Goal: Information Seeking & Learning: Learn about a topic

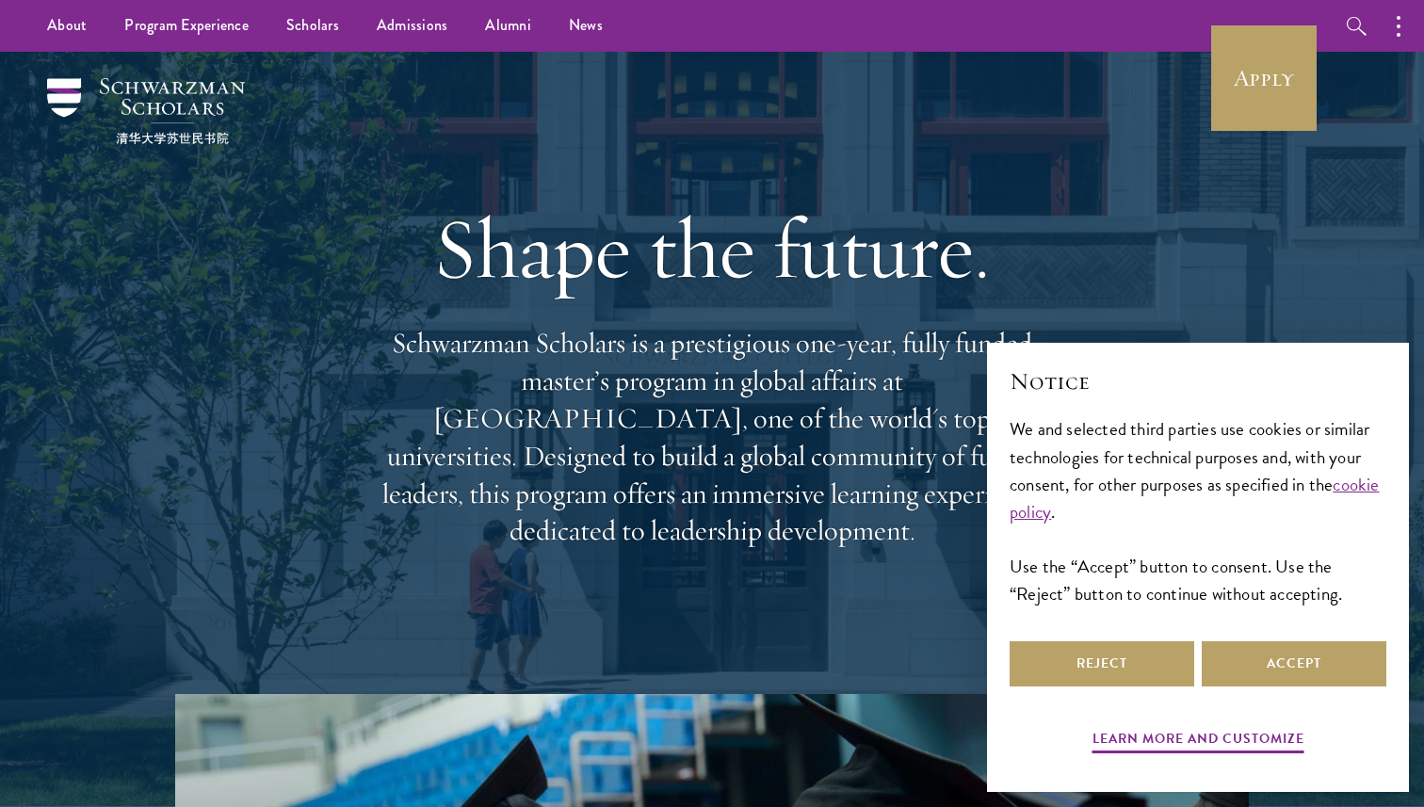
click at [1120, 259] on div "Shape the future. Schwarzman Scholars is a prestigious one-year, fully funded m…" at bounding box center [711, 373] width 1235 height 642
click at [1131, 675] on button "Reject" at bounding box center [1101, 663] width 185 height 45
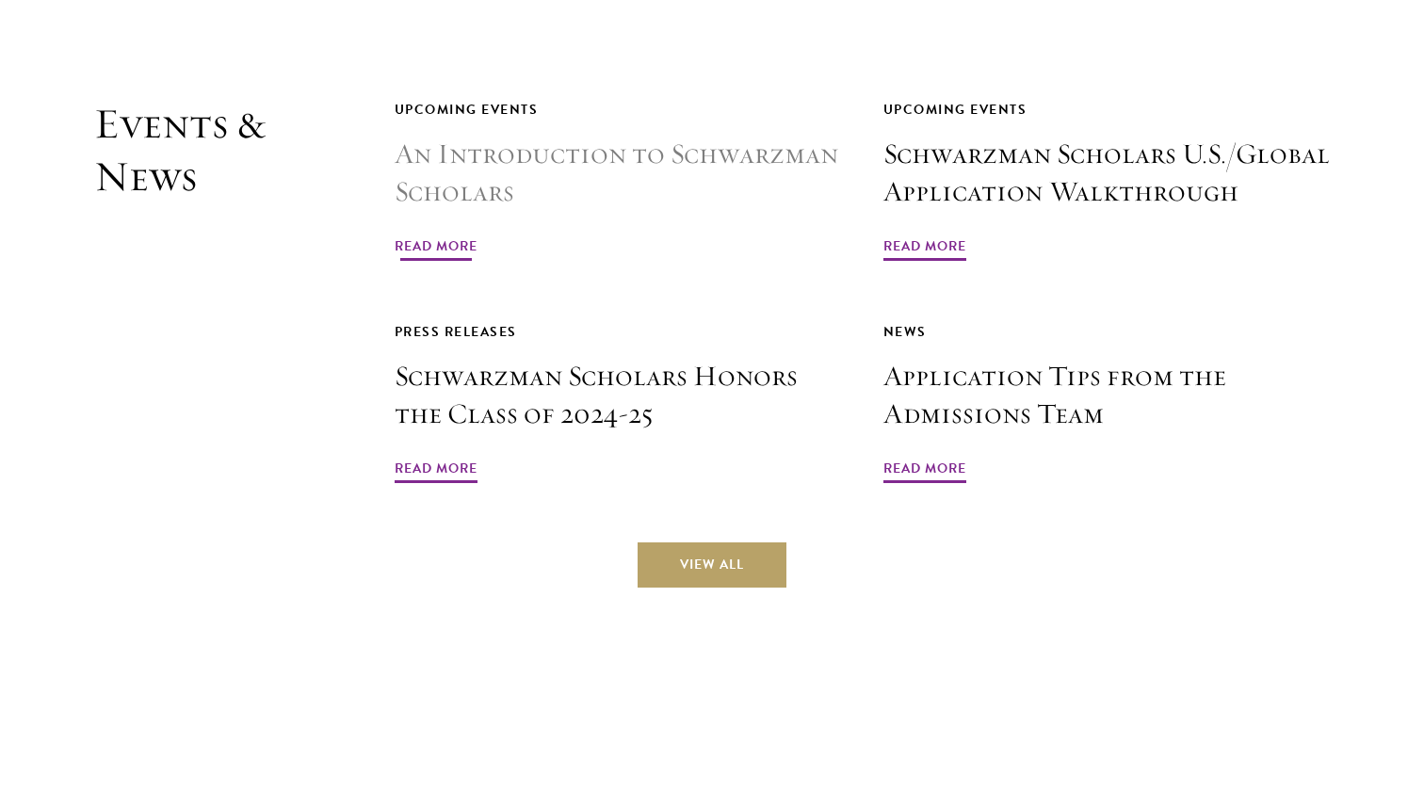
scroll to position [4530, 0]
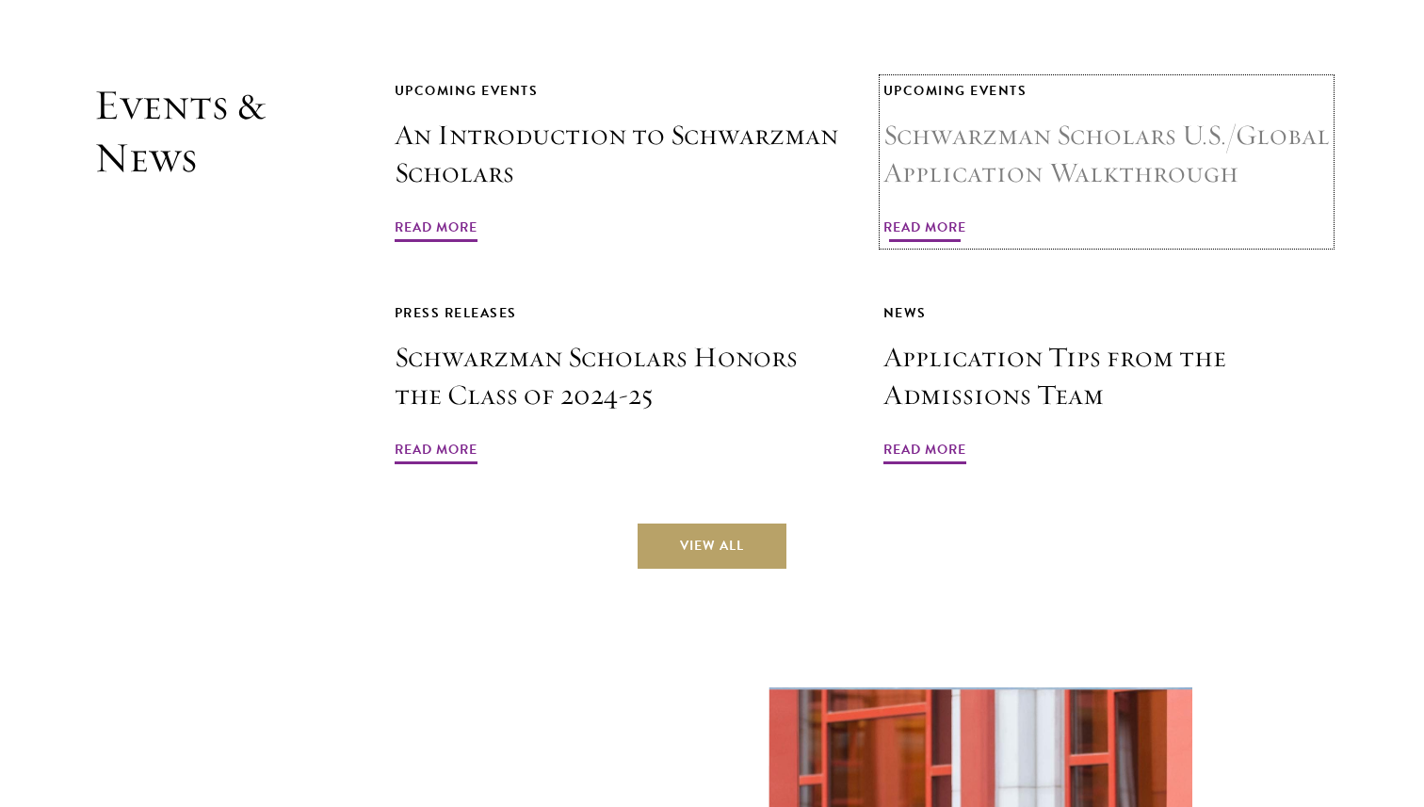
click at [919, 216] on span "Read More" at bounding box center [924, 230] width 83 height 29
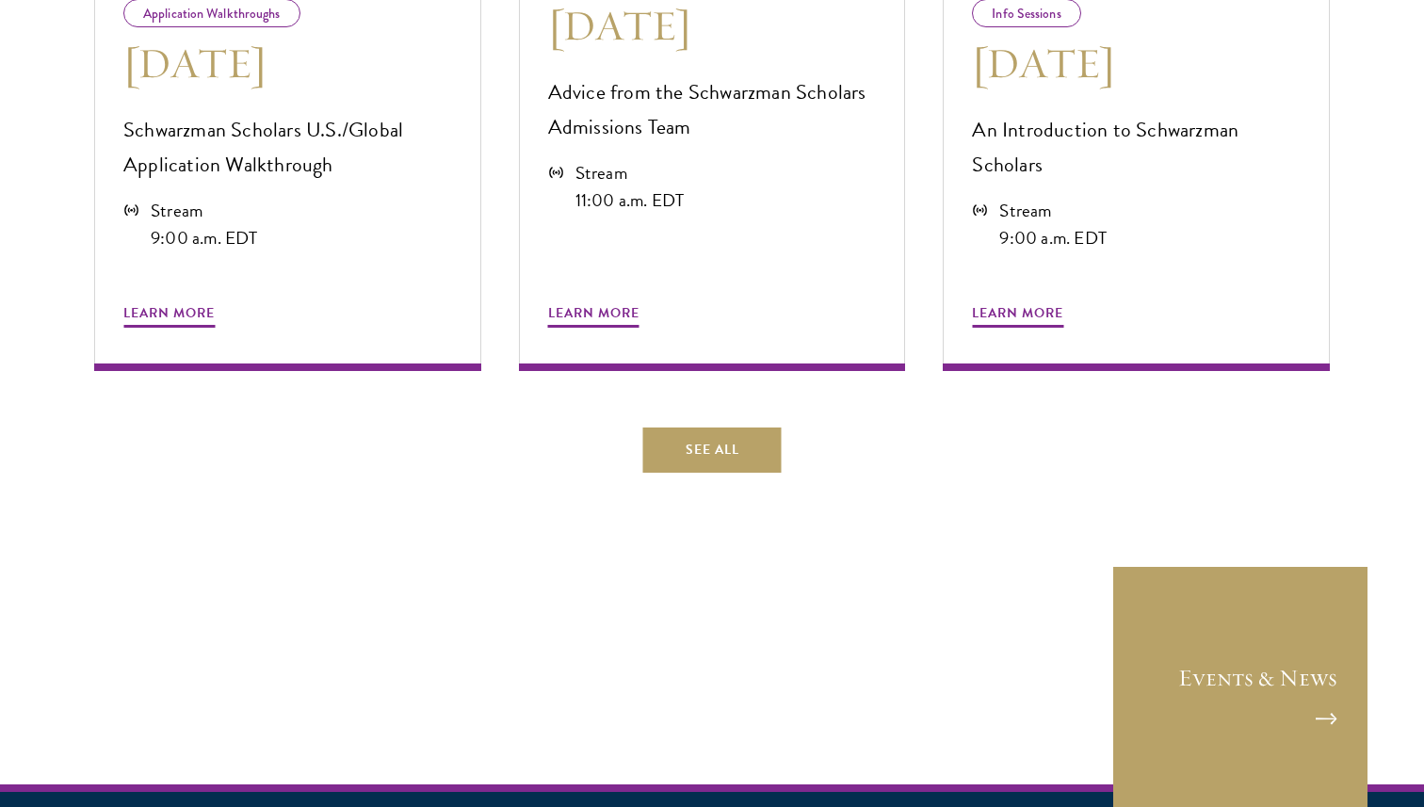
scroll to position [1116, 0]
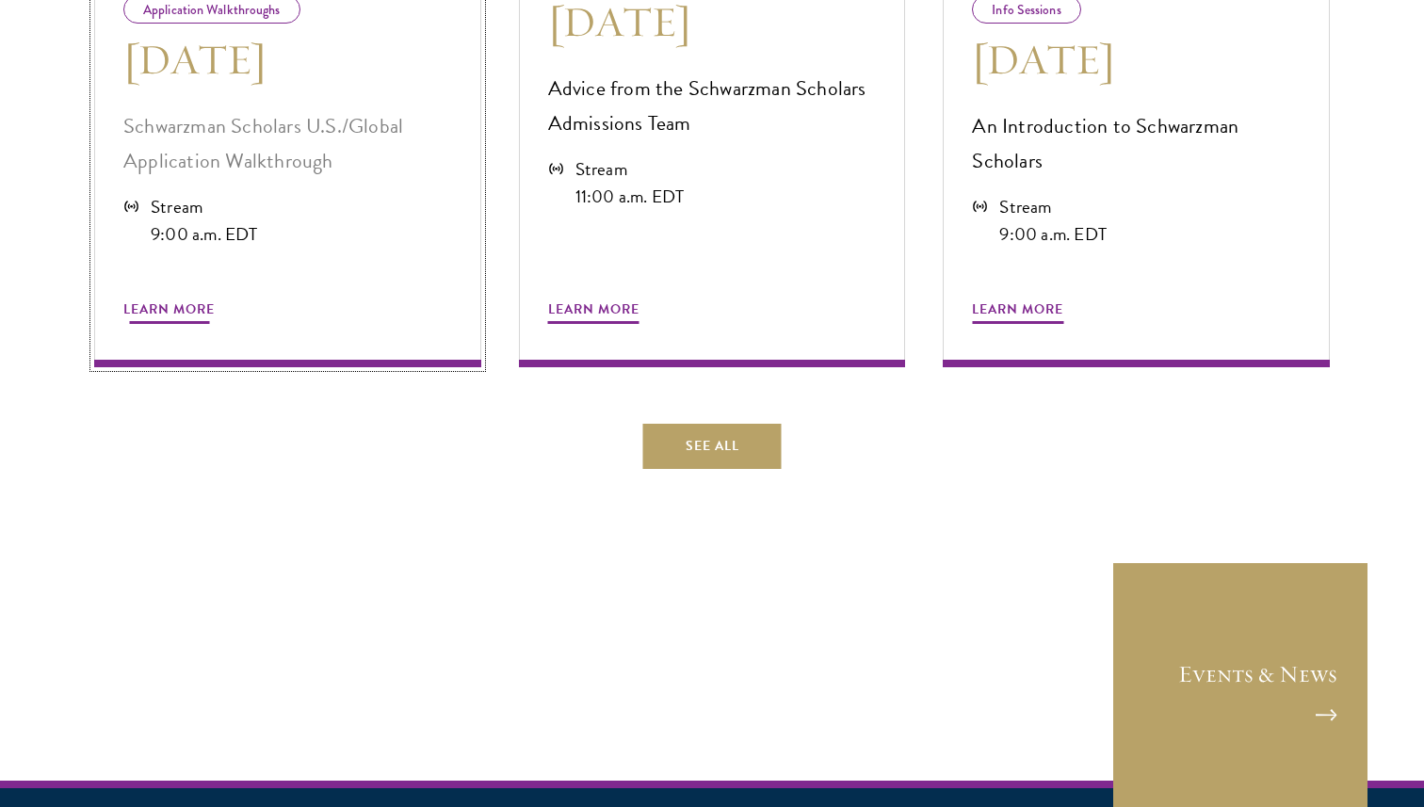
click at [179, 315] on span "Learn More" at bounding box center [168, 312] width 91 height 29
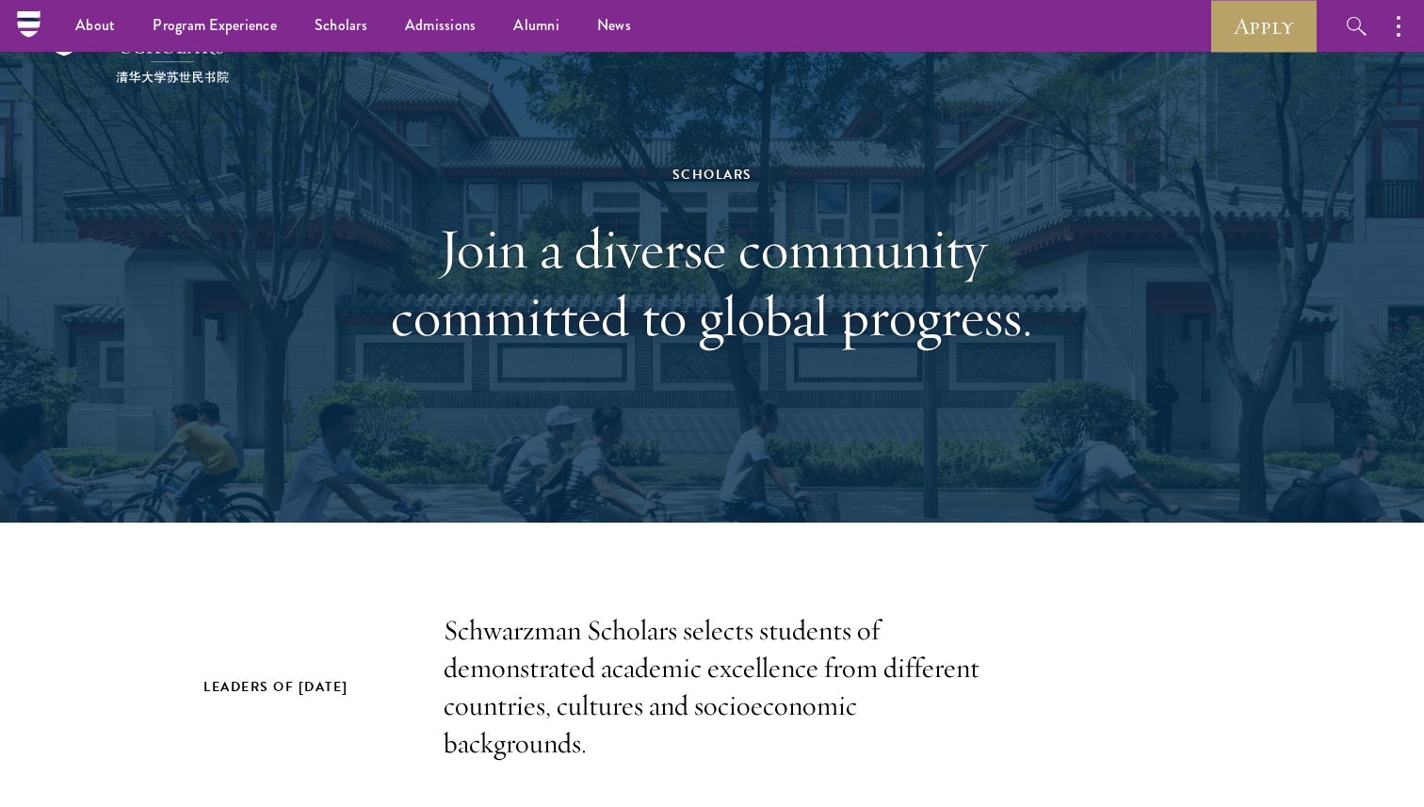
scroll to position [56, 0]
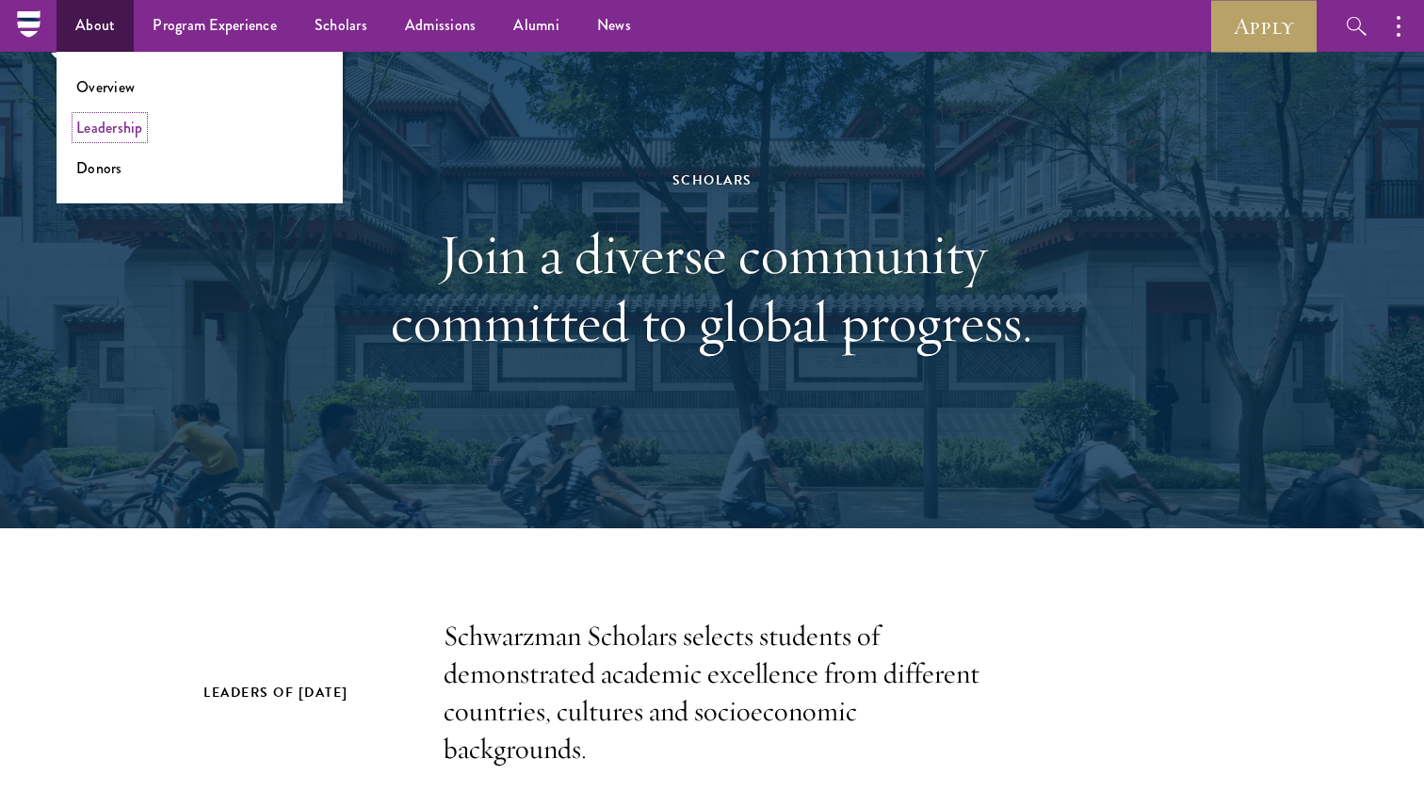
click at [111, 133] on link "Leadership" at bounding box center [109, 128] width 67 height 22
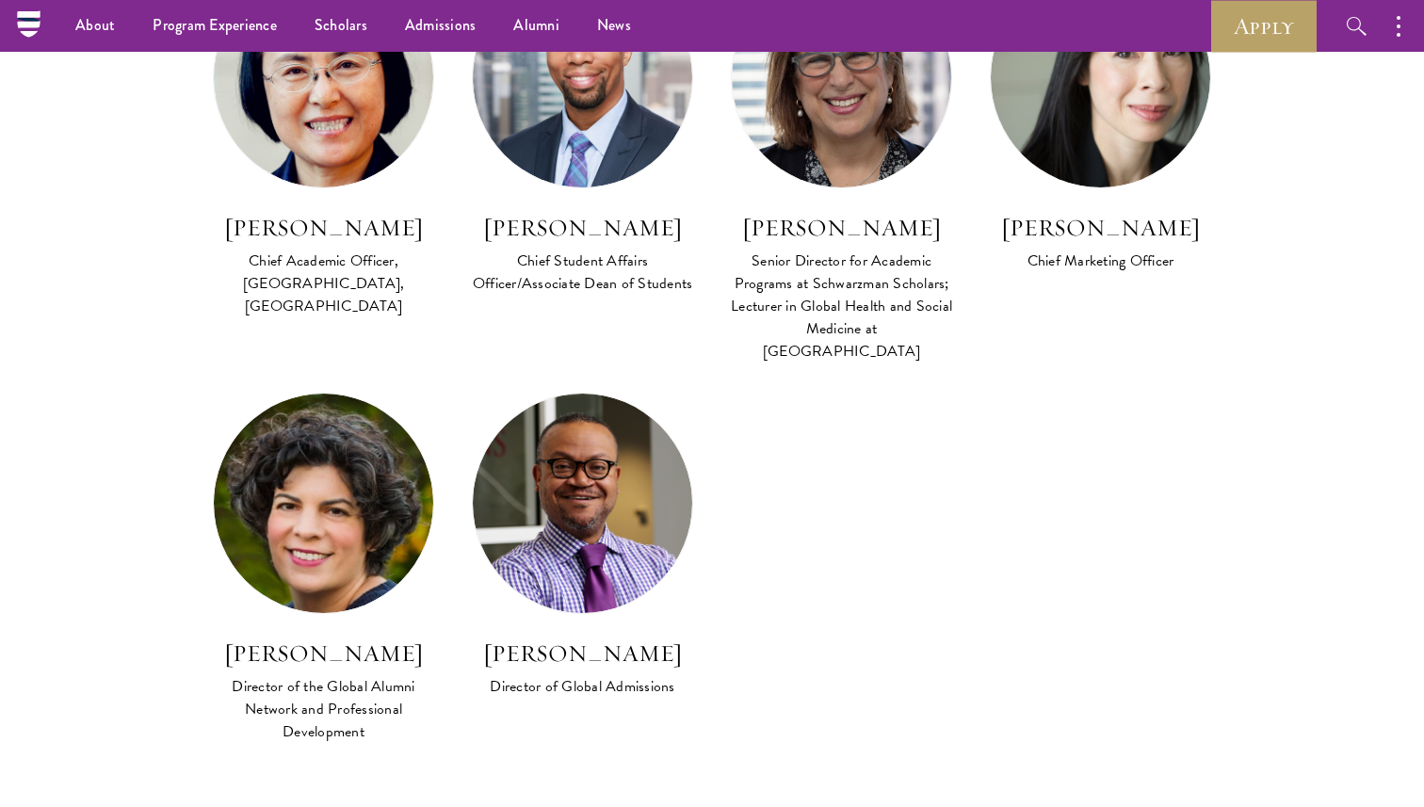
scroll to position [1606, 0]
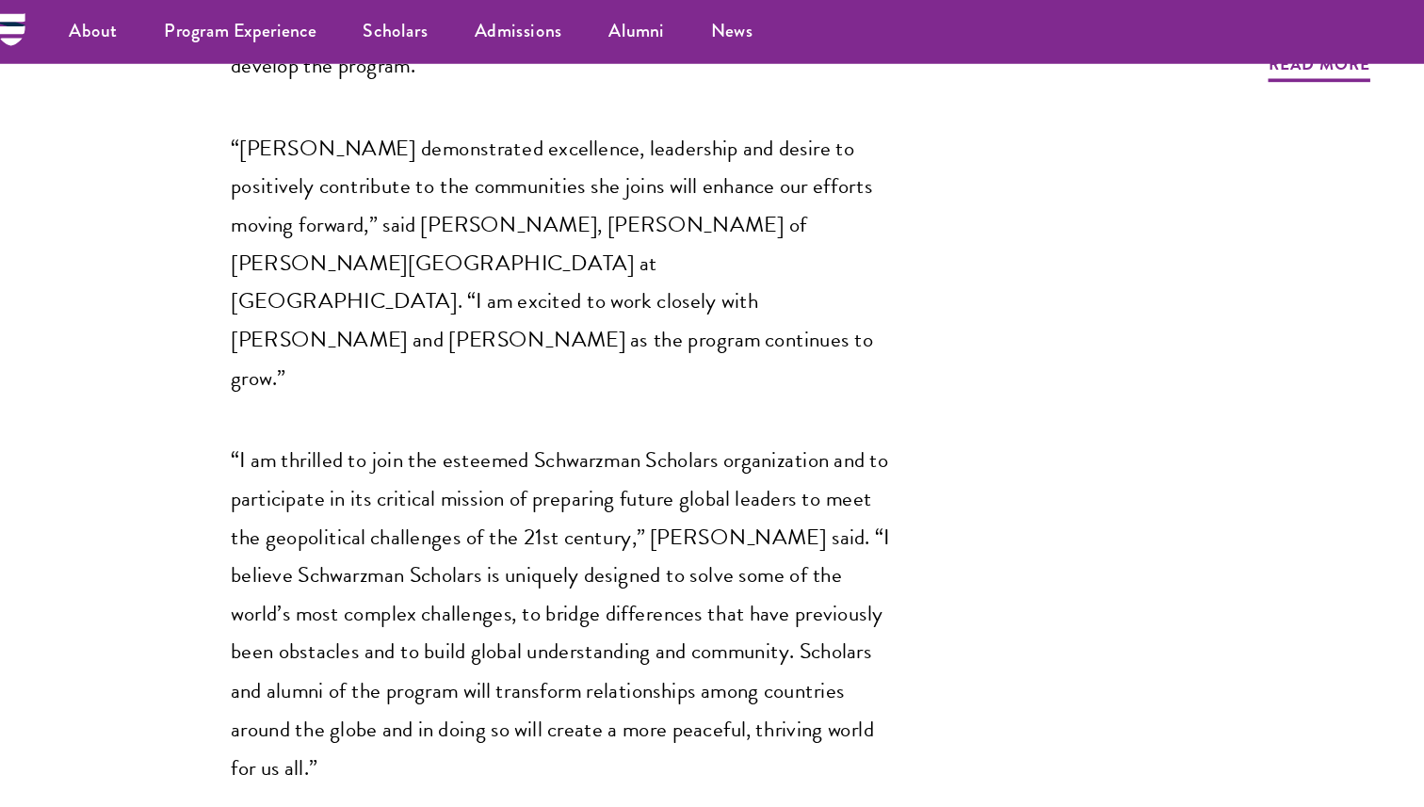
scroll to position [1709, 0]
